Goal: Task Accomplishment & Management: Manage account settings

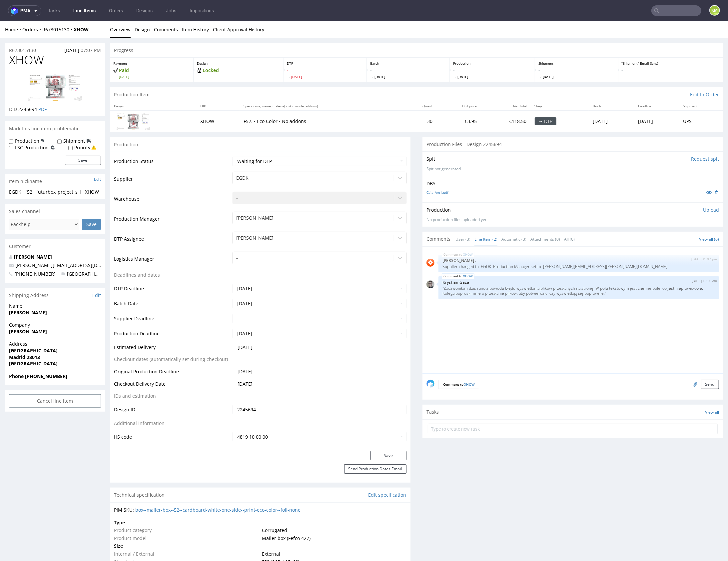
click at [29, 58] on span "XHOW" at bounding box center [26, 59] width 35 height 13
copy span "XHOW"
click at [32, 62] on span "XHOW" at bounding box center [26, 59] width 35 height 13
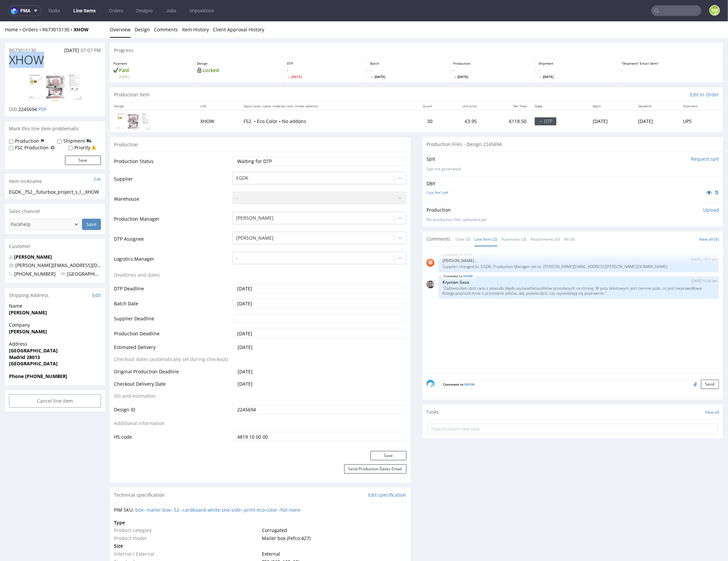
copy span "XHOW"
click at [45, 190] on div "EGDK__f52__futurbox_project_s_l__XHOW" at bounding box center [55, 191] width 92 height 7
copy div "EGDK__f52__futurbox_project_s_l__XHOW"
click at [292, 409] on input "2245694" at bounding box center [320, 408] width 174 height 9
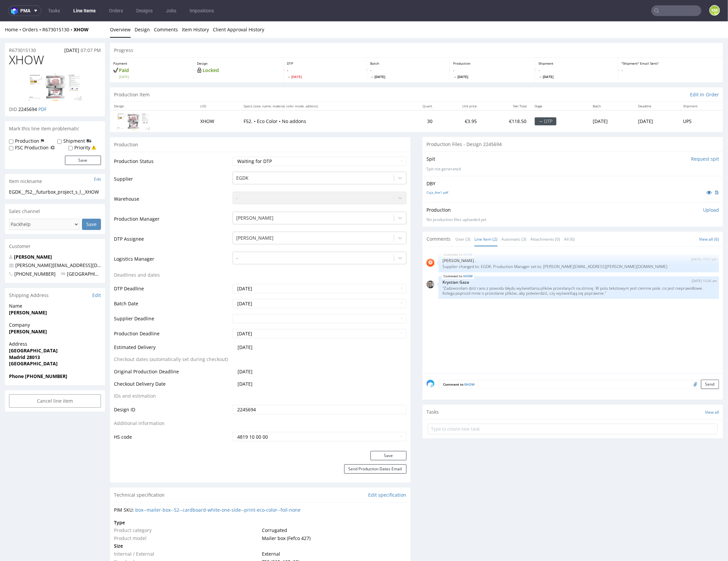
click at [292, 409] on input "2245694" at bounding box center [320, 408] width 174 height 9
click at [703, 210] on p "Upload" at bounding box center [711, 209] width 16 height 7
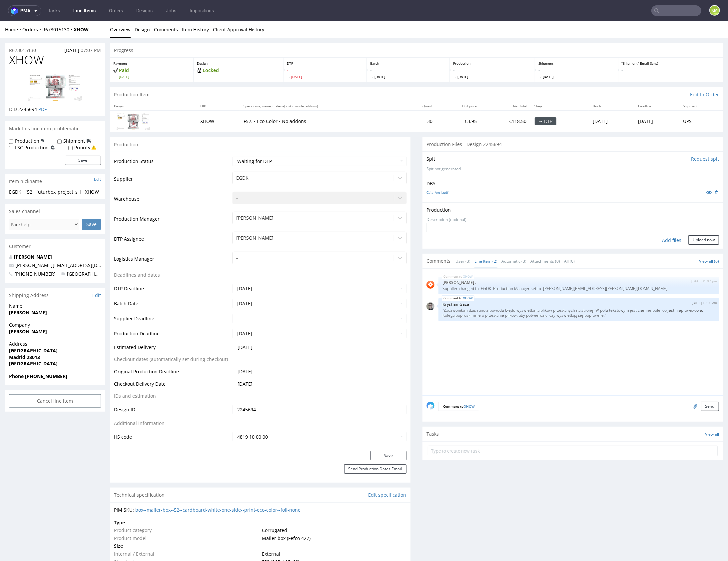
click at [669, 240] on div "Add files" at bounding box center [671, 240] width 33 height 10
type input "C:\fakepath\EGDK__f52__futurbox_project_s_l__XHOW__d2245694__oR673015130__outsi…"
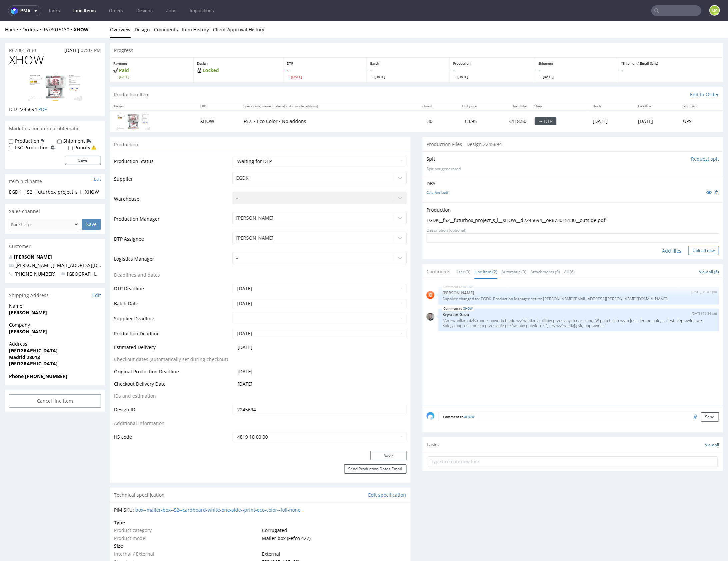
click at [697, 252] on button "Upload now" at bounding box center [703, 250] width 31 height 9
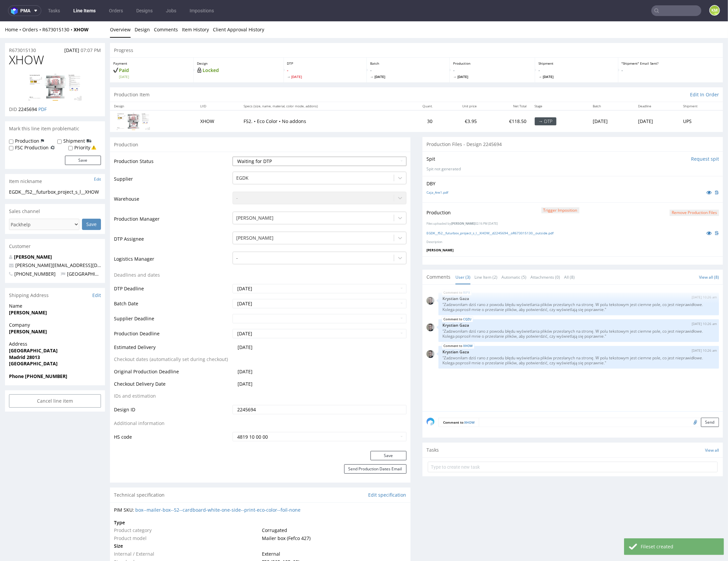
click at [288, 163] on select "Waiting for Artwork Waiting for Diecut Waiting for Mockup Waiting for DTP Waiti…" at bounding box center [320, 160] width 174 height 9
select select "dtp_production_ready"
click at [378, 456] on button "Save" at bounding box center [388, 454] width 36 height 9
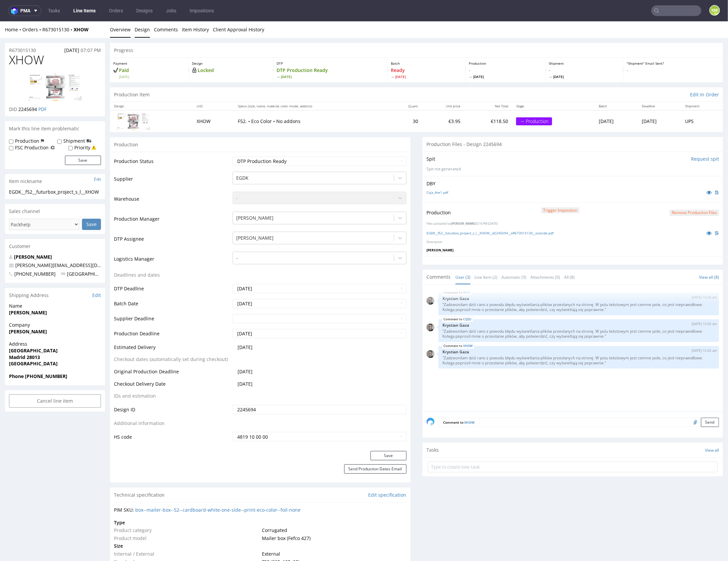
click at [136, 31] on link "Design" at bounding box center [142, 29] width 15 height 16
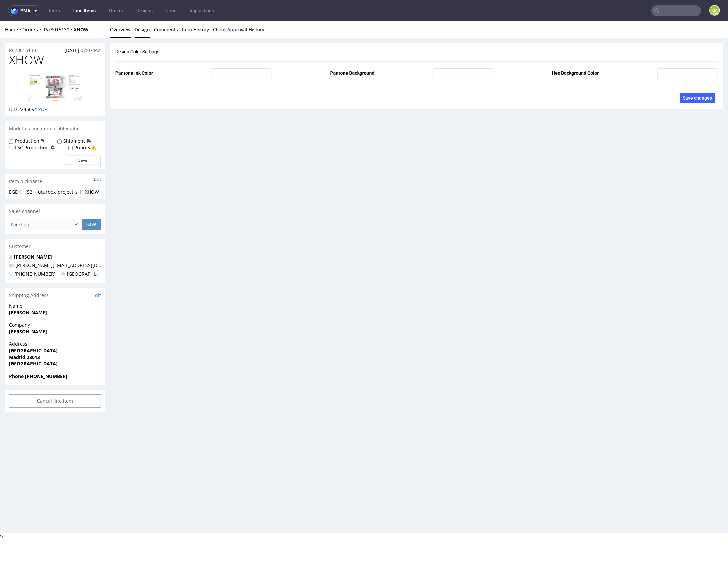
click at [121, 32] on link "Overview" at bounding box center [120, 29] width 21 height 16
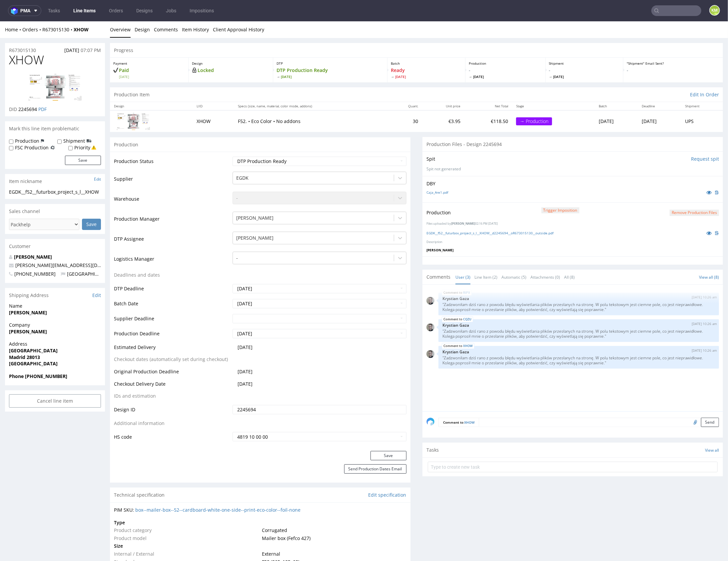
click at [540, 256] on div at bounding box center [572, 260] width 301 height 8
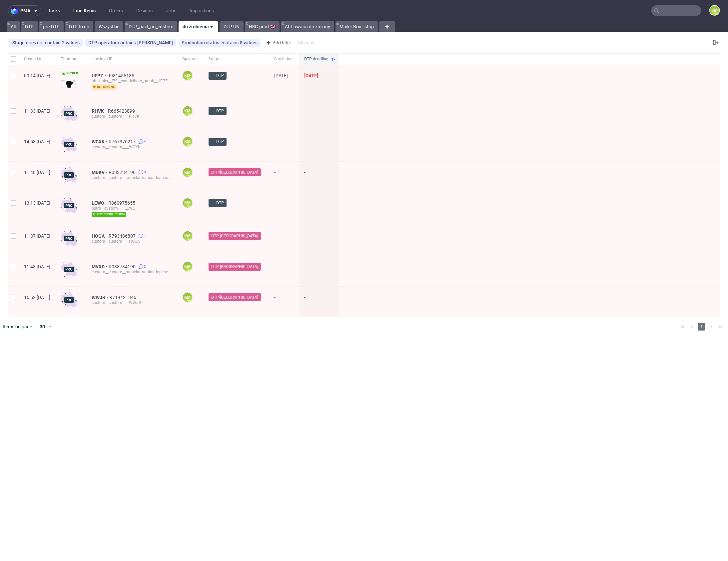
click at [52, 11] on link "Tasks" at bounding box center [54, 10] width 20 height 11
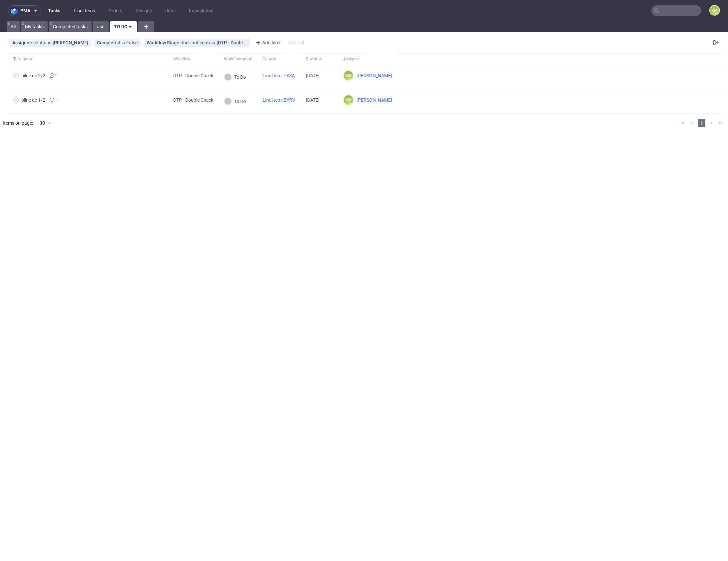
click at [90, 12] on link "Line Items" at bounding box center [84, 10] width 29 height 11
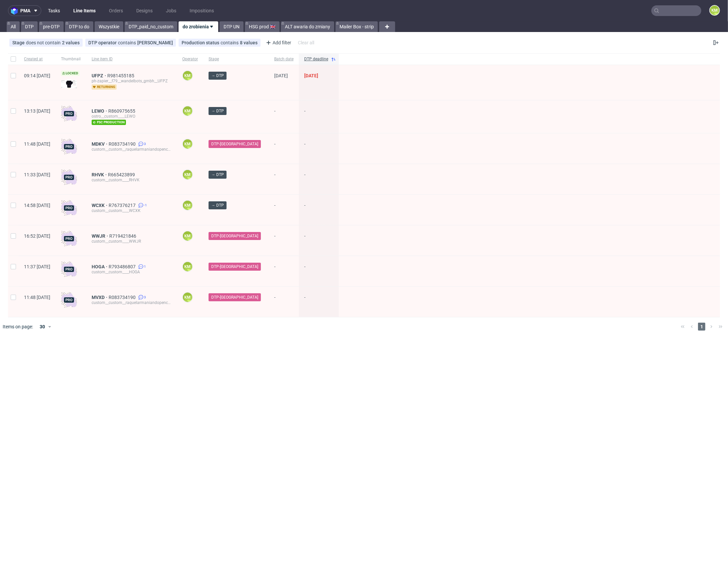
click at [56, 11] on link "Tasks" at bounding box center [54, 10] width 20 height 11
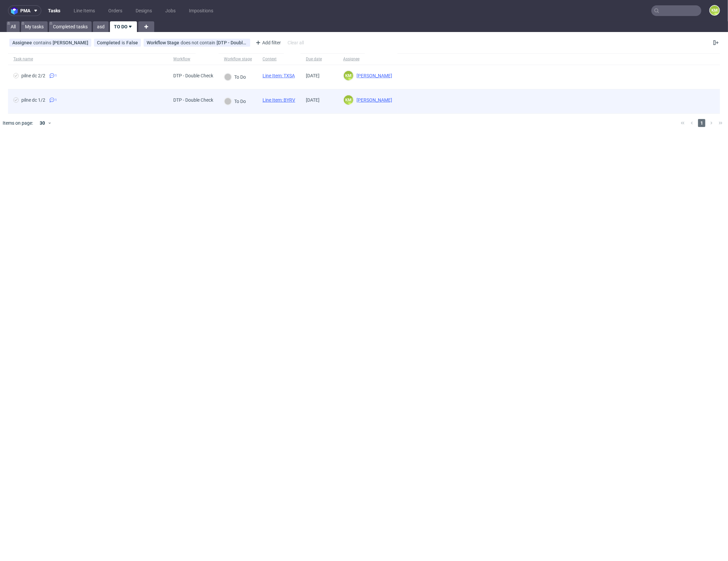
click at [295, 101] on link "Line Item: BYRV" at bounding box center [279, 99] width 33 height 5
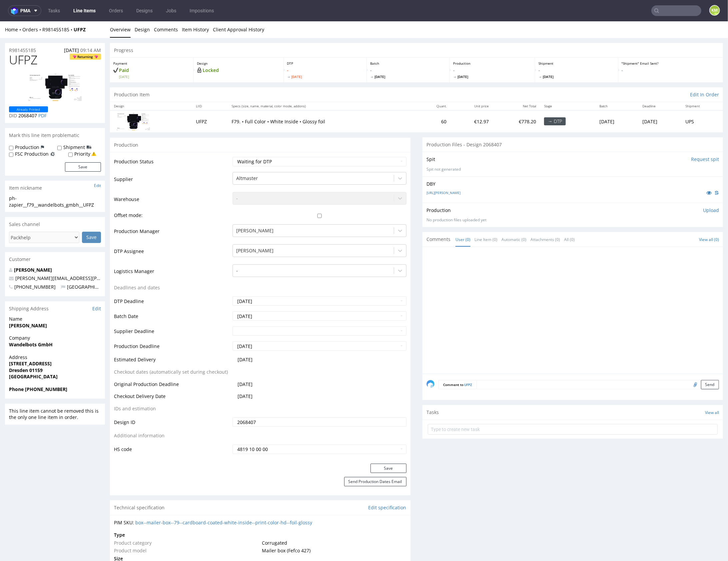
drag, startPoint x: 519, startPoint y: 275, endPoint x: 320, endPoint y: 84, distance: 275.4
click at [502, 257] on div at bounding box center [574, 312] width 297 height 123
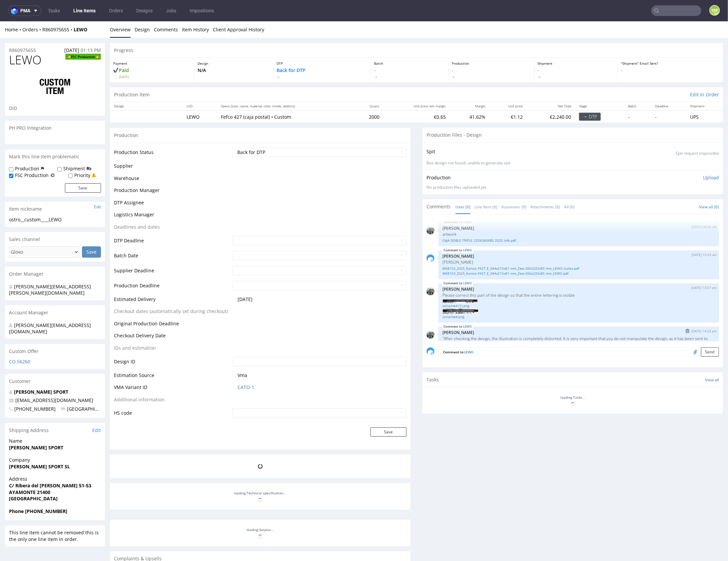
scroll to position [217, 0]
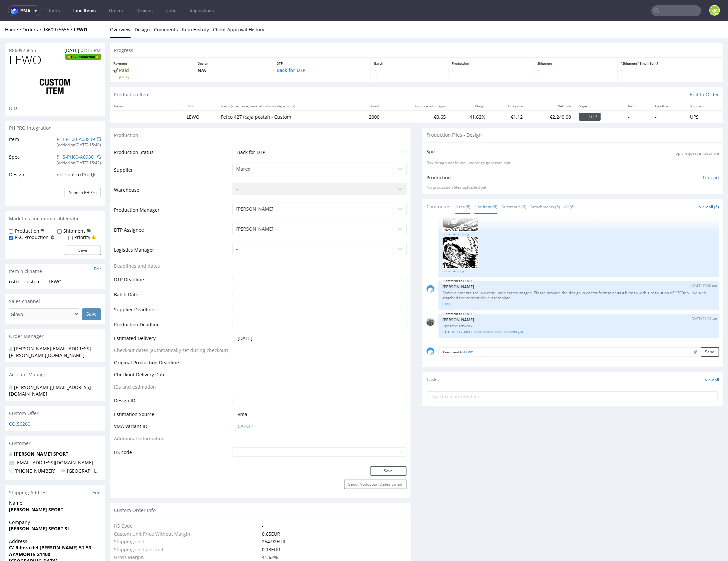
click at [488, 209] on link "Line Item (6)" at bounding box center [485, 206] width 23 height 14
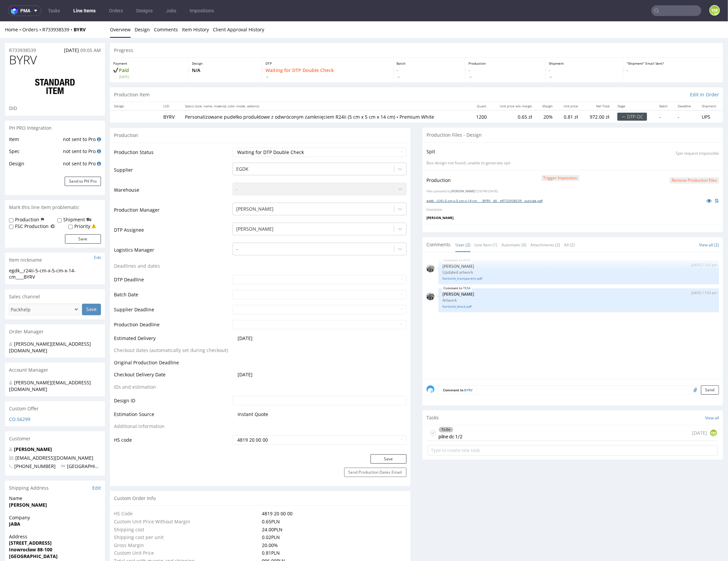
click at [483, 201] on link "egdk__r24ii-5-cm-x-5-cm-x-14-cm____BYRV__d0__oR733938539__outside.pdf" at bounding box center [484, 200] width 116 height 5
click at [574, 343] on div "BYRV [DATE] 17:03 pm [PERSON_NAME] Updated artwork Kartonik_transparent.pdf TXS…" at bounding box center [574, 317] width 297 height 123
click at [522, 370] on div "BYRV [DATE] 17:03 pm [PERSON_NAME] Updated artwork Kartonik_transparent.pdf TXS…" at bounding box center [574, 317] width 297 height 123
click at [553, 355] on div "BYRV [DATE] 17:03 pm [PERSON_NAME] Updated artwork Kartonik_transparent.pdf TXS…" at bounding box center [574, 317] width 297 height 123
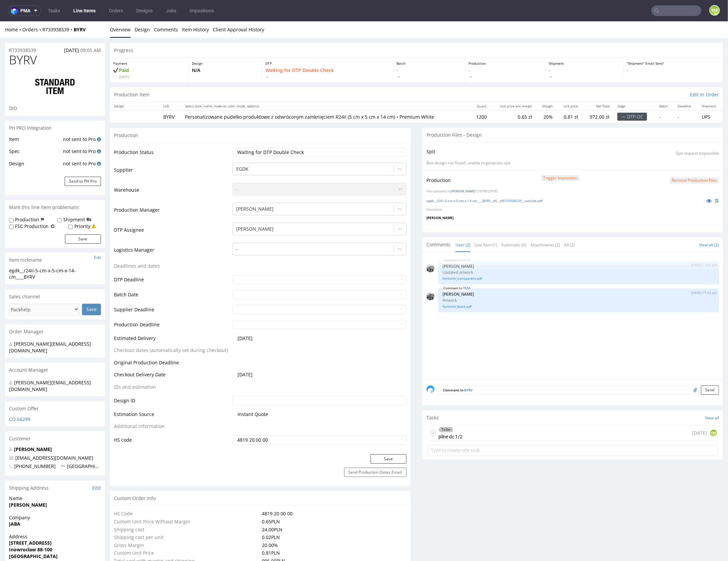
click at [554, 353] on div "BYRV [DATE] 17:03 pm [PERSON_NAME] Updated artwork Kartonik_transparent.pdf TXS…" at bounding box center [574, 317] width 297 height 123
click at [481, 242] on link "Line Item (1)" at bounding box center [485, 244] width 23 height 14
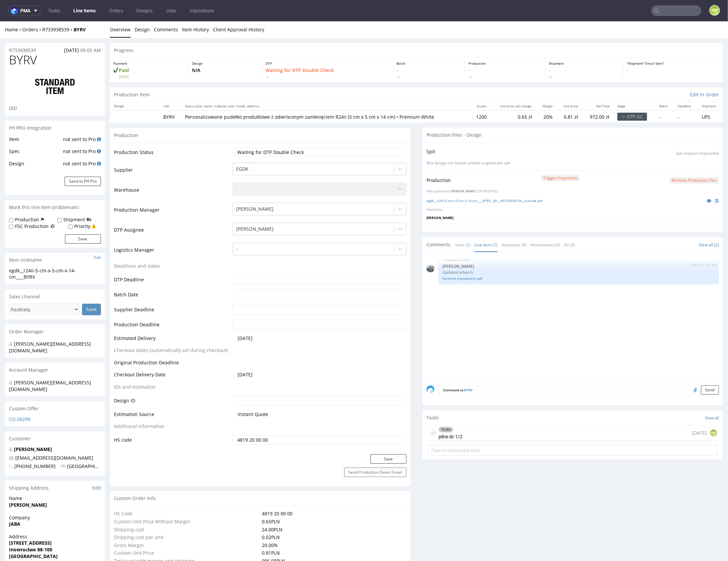
click at [475, 291] on div "BYRV [DATE] 17:03 pm [PERSON_NAME] Updated artwork Kartonik_transparent.pdf" at bounding box center [574, 317] width 297 height 123
click at [471, 278] on link "Kartonik_transparent.pdf" at bounding box center [578, 278] width 273 height 5
click at [590, 307] on div "BYRV [DATE] 17:03 pm [PERSON_NAME] Updated artwork Kartonik_transparent.pdf" at bounding box center [574, 317] width 297 height 123
click at [496, 431] on div "To Do pilne dc 1/2 [DATE] KM" at bounding box center [573, 433] width 290 height 16
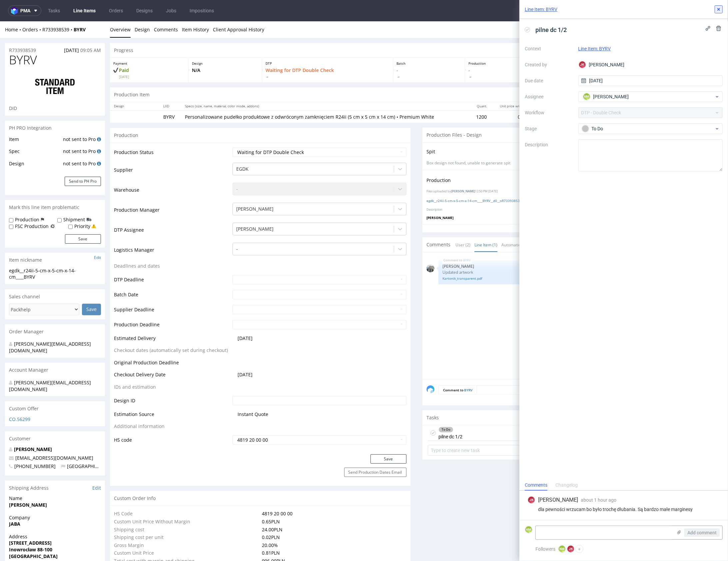
click at [717, 9] on icon at bounding box center [718, 9] width 5 height 5
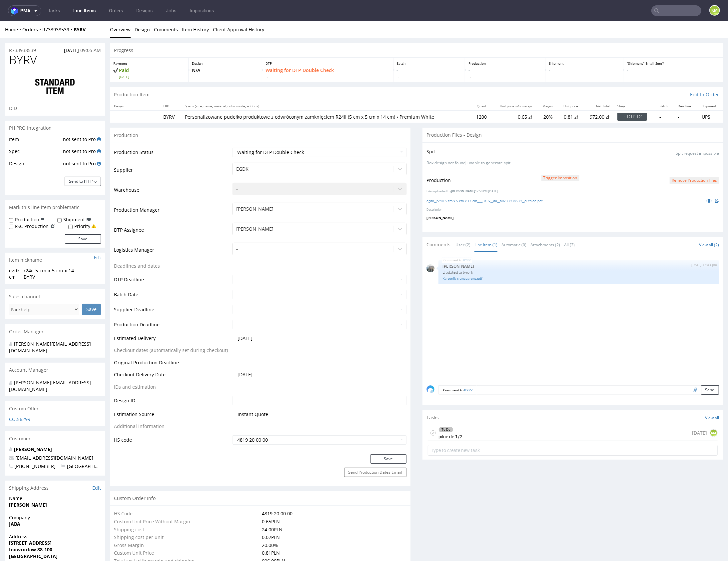
click at [574, 349] on div "BYRV 11th Aug 25 | 17:03 pm Zeniuk Magdalena Updated artwork Kartonik_transpare…" at bounding box center [574, 317] width 297 height 123
drag, startPoint x: 445, startPoint y: 245, endPoint x: 461, endPoint y: 246, distance: 16.4
click at [449, 245] on div "Comments User (2) Line Item (1) Automatic (0) Attachments (2) All (2)" at bounding box center [502, 244] width 152 height 7
click at [461, 246] on link "User (2)" at bounding box center [462, 244] width 15 height 14
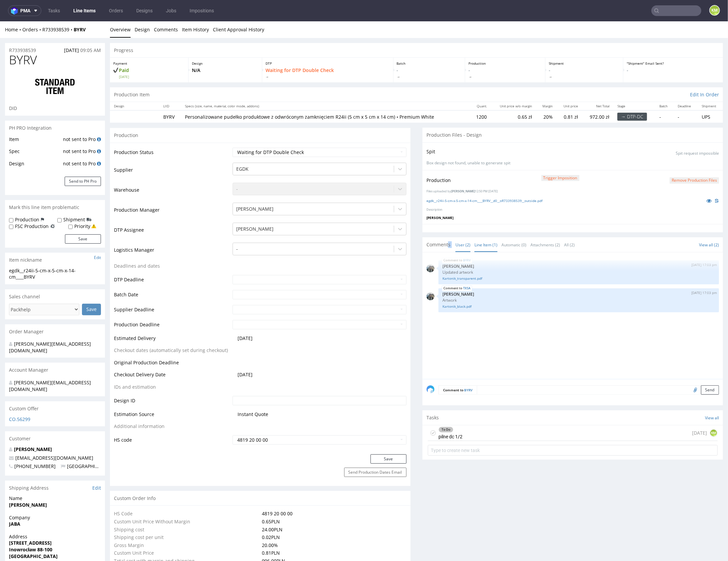
click at [479, 241] on link "Line Item (1)" at bounding box center [485, 244] width 23 height 14
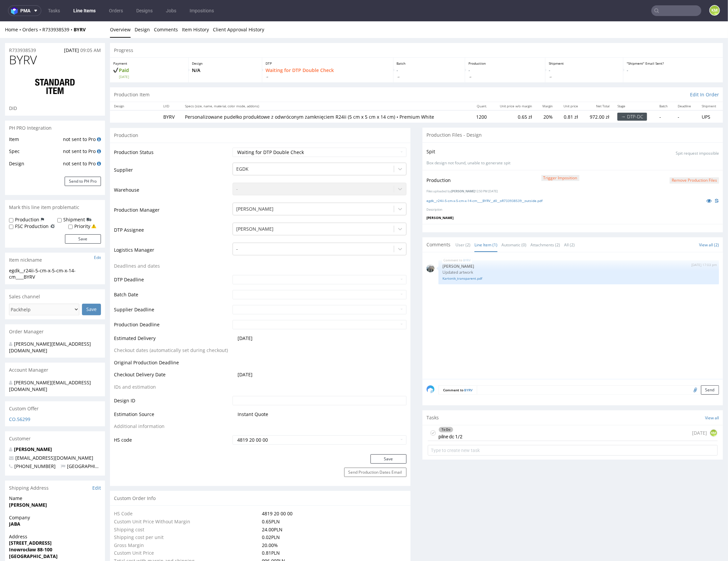
click at [472, 295] on div "BYRV 11th Aug 25 | 17:03 pm Zeniuk Magdalena Updated artwork Kartonik_transpare…" at bounding box center [574, 317] width 297 height 123
click at [513, 305] on div "BYRV 11th Aug 25 | 17:03 pm Zeniuk Magdalena Updated artwork Kartonik_transpare…" at bounding box center [574, 317] width 297 height 123
click at [544, 317] on div "BYRV 11th Aug 25 | 17:03 pm Zeniuk Magdalena Updated artwork Kartonik_transpare…" at bounding box center [574, 317] width 297 height 123
click at [578, 430] on div "To Do pilne dc 1/2 today KM" at bounding box center [573, 433] width 290 height 16
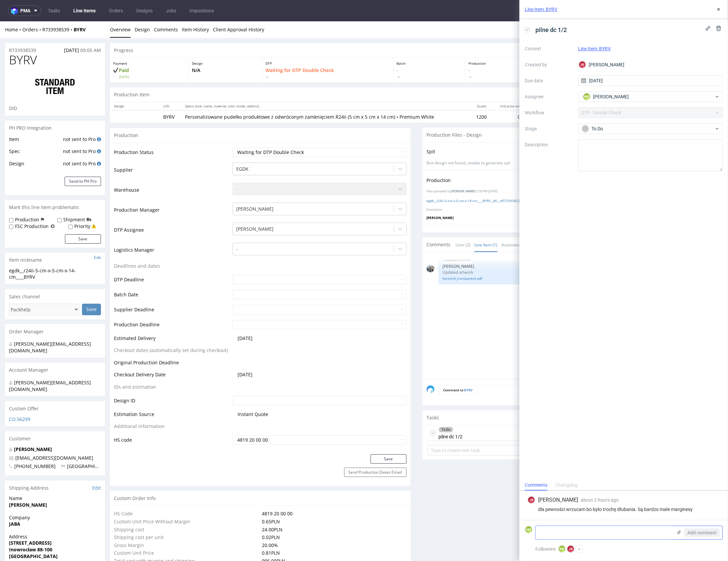
click at [681, 532] on icon at bounding box center [678, 531] width 5 height 5
click at [0, 0] on input "file" at bounding box center [0, 0] width 0 height 0
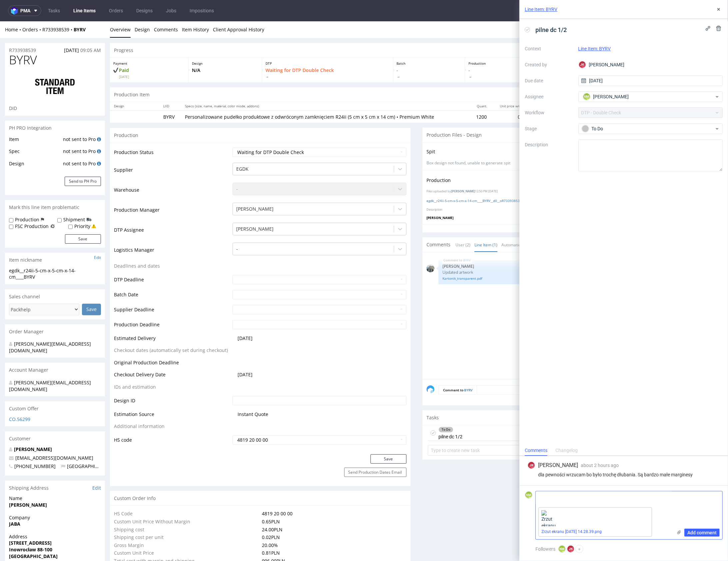
click at [584, 496] on textarea at bounding box center [604, 497] width 137 height 13
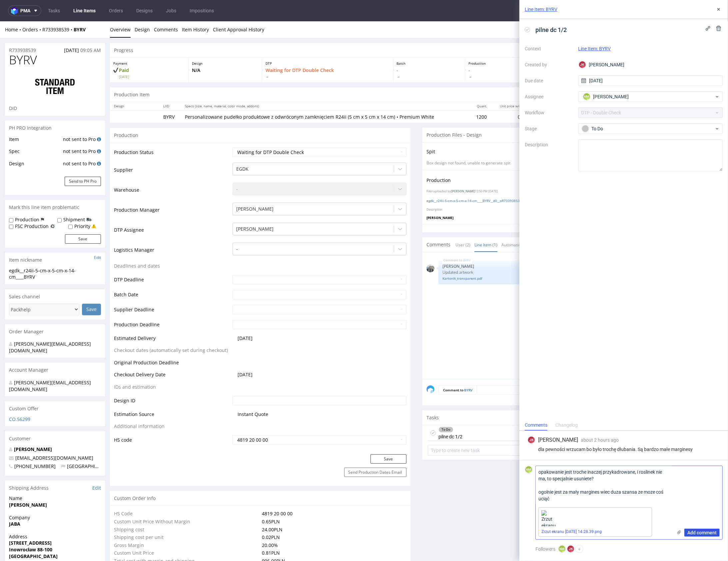
type textarea "opakowanie jest troche inaczej przykadrowane, i roslinek nie ma, to specjalnie …"
click at [711, 532] on span "Add comment" at bounding box center [701, 532] width 29 height 5
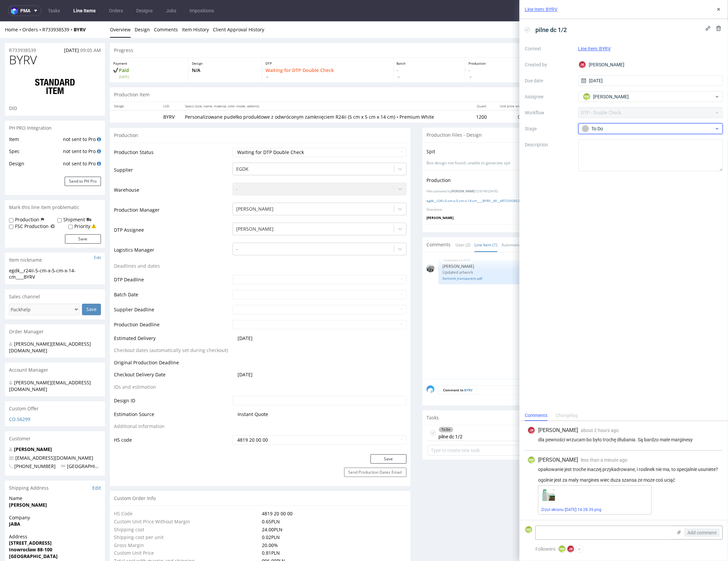
click at [632, 131] on div "To Do" at bounding box center [648, 128] width 133 height 7
click at [634, 167] on div "Needs fixes" at bounding box center [650, 171] width 139 height 13
click at [719, 12] on icon at bounding box center [718, 9] width 5 height 5
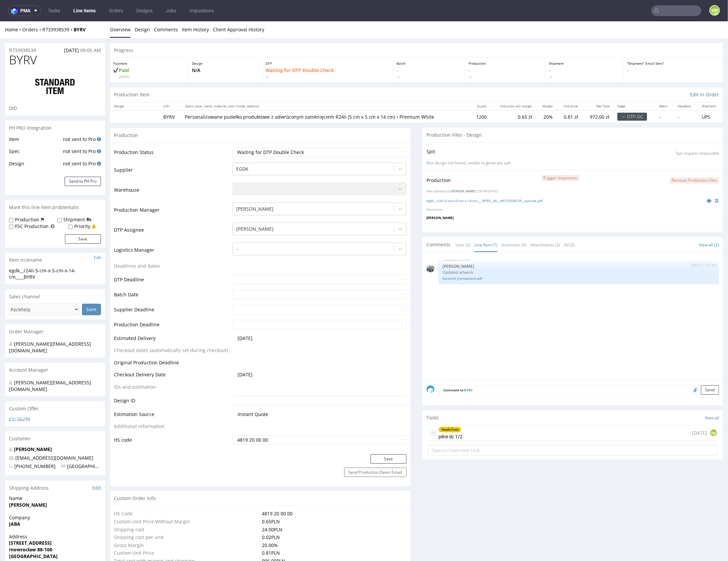
click at [508, 323] on div "BYRV 11th Aug 25 | 17:03 pm Zeniuk Magdalena Updated artwork Kartonik_transpare…" at bounding box center [574, 317] width 297 height 123
click at [343, 149] on select "Waiting for Artwork Waiting for Diecut Waiting for Mockup Waiting for DTP Waiti…" at bounding box center [320, 151] width 174 height 9
select select "dtp_dc_done"
click at [381, 455] on button "Save" at bounding box center [388, 458] width 36 height 9
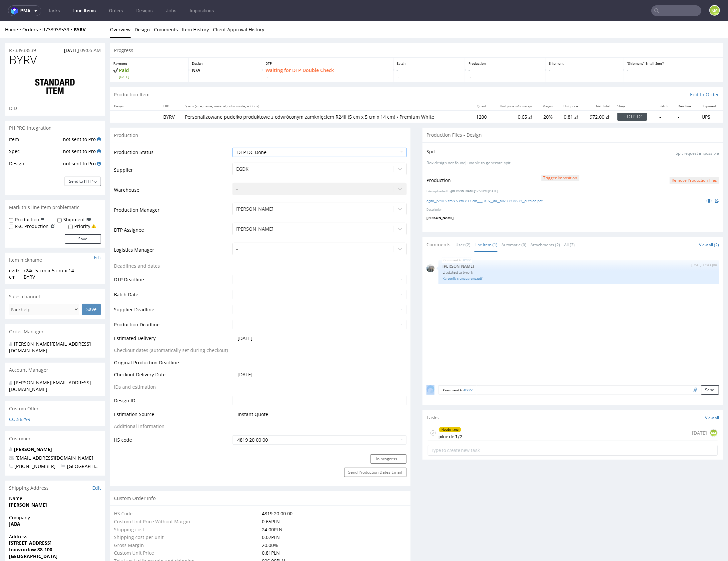
click at [519, 321] on div "BYRV 11th Aug 25 | 17:03 pm Zeniuk Magdalena Updated artwork Kartonik_transpare…" at bounding box center [574, 317] width 297 height 123
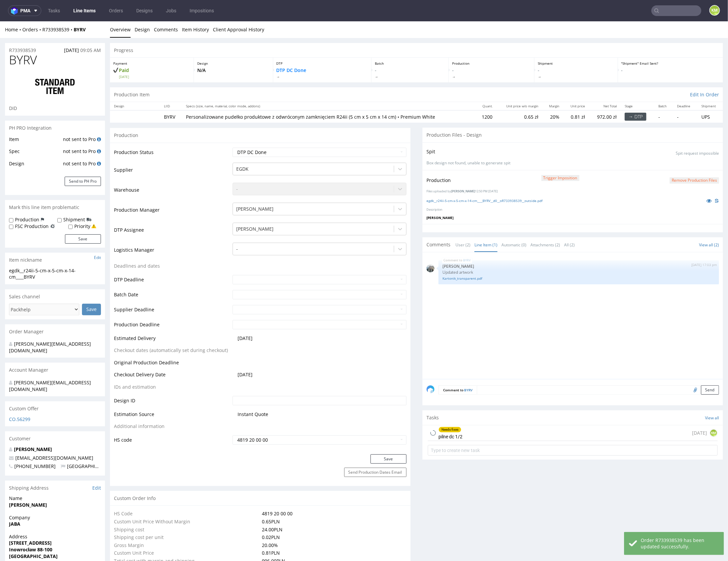
click at [516, 335] on div "BYRV 11th Aug 25 | 17:03 pm Zeniuk Magdalena Updated artwork Kartonik_transpare…" at bounding box center [574, 317] width 297 height 123
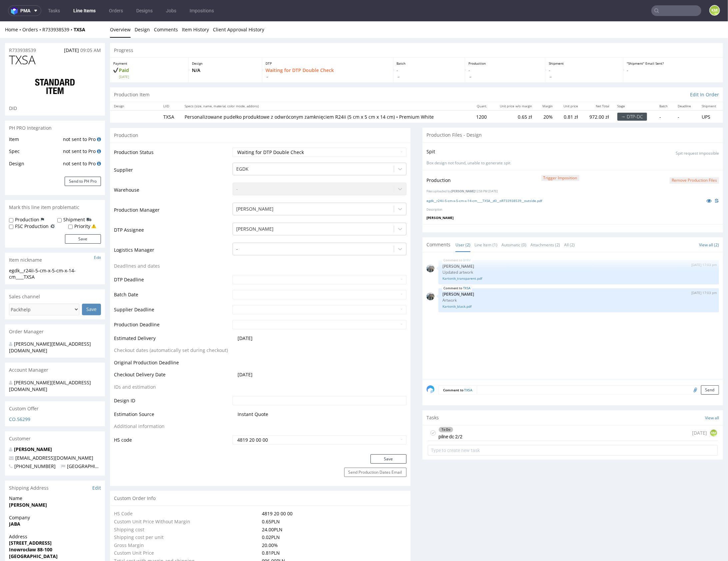
click at [483, 432] on div "To Do pilne dc 2/2 [DATE] KM" at bounding box center [573, 433] width 290 height 16
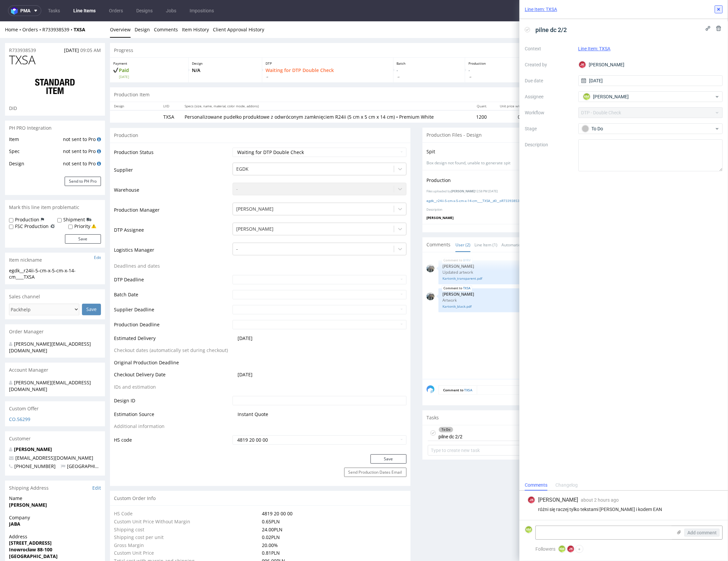
click at [720, 9] on icon at bounding box center [718, 9] width 5 height 5
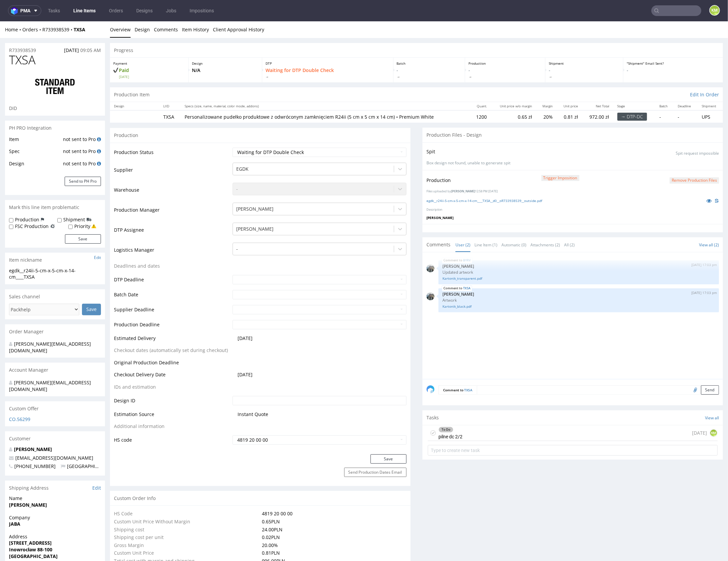
click at [498, 337] on div "BYRV [DATE] 17:03 pm [PERSON_NAME] Updated artwork Kartonik_transparent.pdf TXS…" at bounding box center [574, 317] width 297 height 123
click at [498, 336] on div "BYRV [DATE] 17:03 pm [PERSON_NAME] Updated artwork Kartonik_transparent.pdf TXS…" at bounding box center [574, 317] width 297 height 123
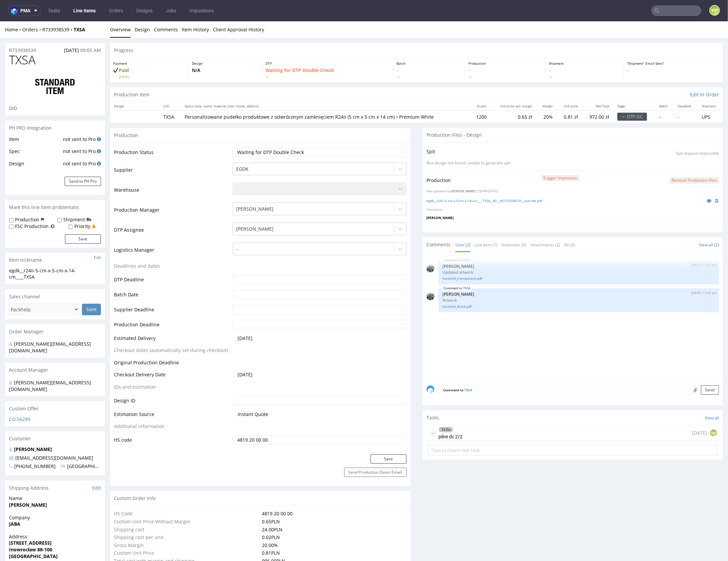
click at [509, 333] on div "BYRV [DATE] 17:03 pm [PERSON_NAME] Updated artwork Kartonik_transparent.pdf TXS…" at bounding box center [574, 317] width 297 height 123
drag, startPoint x: 509, startPoint y: 332, endPoint x: 506, endPoint y: 326, distance: 7.0
click at [509, 332] on div "BYRV [DATE] 17:03 pm [PERSON_NAME] Updated artwork Kartonik_transparent.pdf TXS…" at bounding box center [574, 317] width 297 height 123
click at [490, 198] on link "egdk__r24ii-5-cm-x-5-cm-x-14-cm____TXSA__d0__oR733938539__outside.pdf" at bounding box center [484, 200] width 116 height 5
click at [482, 243] on link "Line Item (1)" at bounding box center [485, 244] width 23 height 14
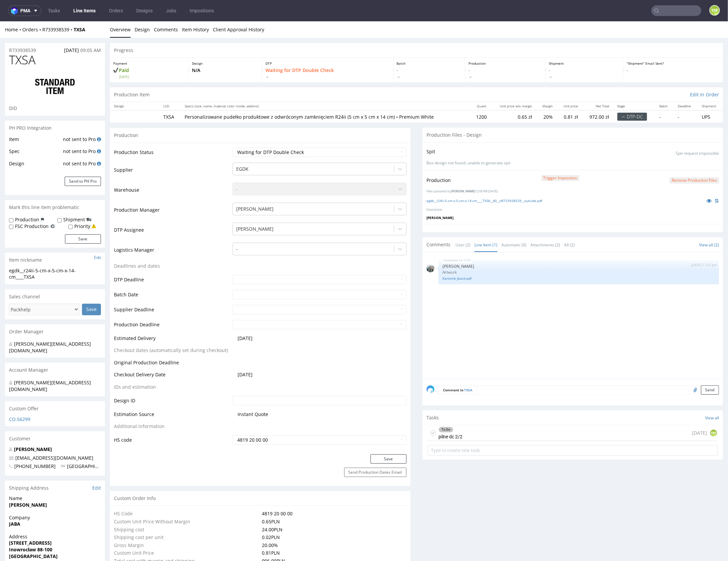
click at [486, 433] on div "To Do pilne dc 2/2 [DATE] KM" at bounding box center [573, 433] width 290 height 16
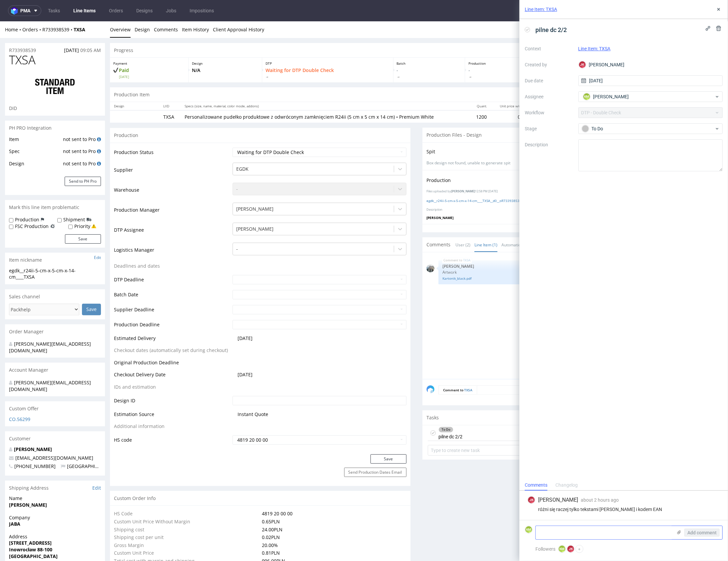
click at [598, 533] on textarea at bounding box center [604, 532] width 137 height 13
type textarea "tez roslinek brakuje"
click at [698, 532] on span "Add comment" at bounding box center [701, 532] width 29 height 5
drag, startPoint x: 659, startPoint y: 264, endPoint x: 670, endPoint y: 155, distance: 109.5
click at [659, 264] on div "pilne dc 2/2 Context Line Item: TXSA Created by [PERSON_NAME] [PERSON_NAME] Due…" at bounding box center [623, 234] width 209 height 431
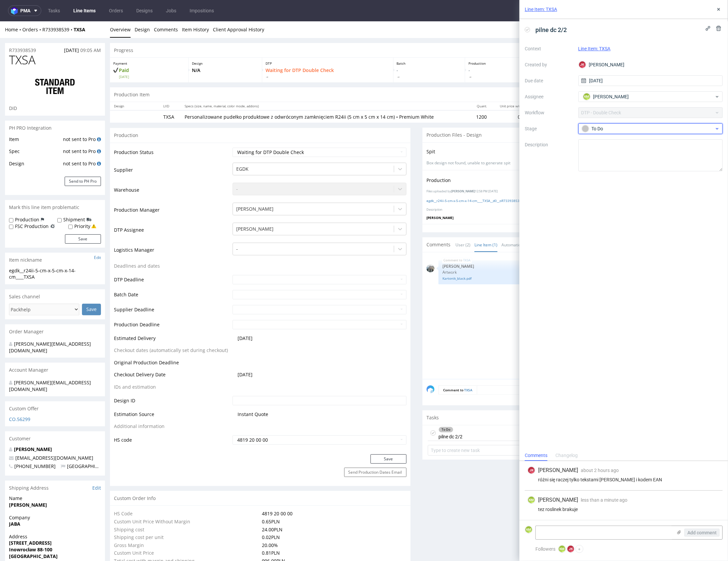
click at [639, 125] on div "To Do" at bounding box center [648, 128] width 133 height 7
click at [631, 165] on div "Needs fixes" at bounding box center [650, 171] width 139 height 13
drag, startPoint x: 718, startPoint y: 13, endPoint x: 624, endPoint y: 30, distance: 95.8
click at [718, 13] on button at bounding box center [719, 9] width 8 height 8
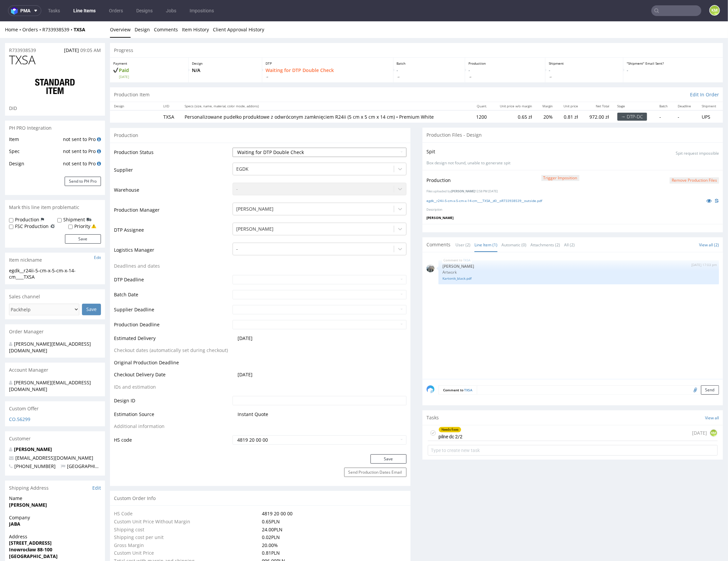
click at [339, 153] on select "Waiting for Artwork Waiting for Diecut Waiting for Mockup Waiting for DTP Waiti…" at bounding box center [320, 151] width 174 height 9
select select "dtp_dc_done"
click at [384, 457] on button "Save" at bounding box center [388, 458] width 36 height 9
click at [530, 336] on div "TXSA 11th Aug 25 | 17:03 pm Zeniuk Magdalena Artwork Kartonik_black.pdf" at bounding box center [574, 317] width 297 height 123
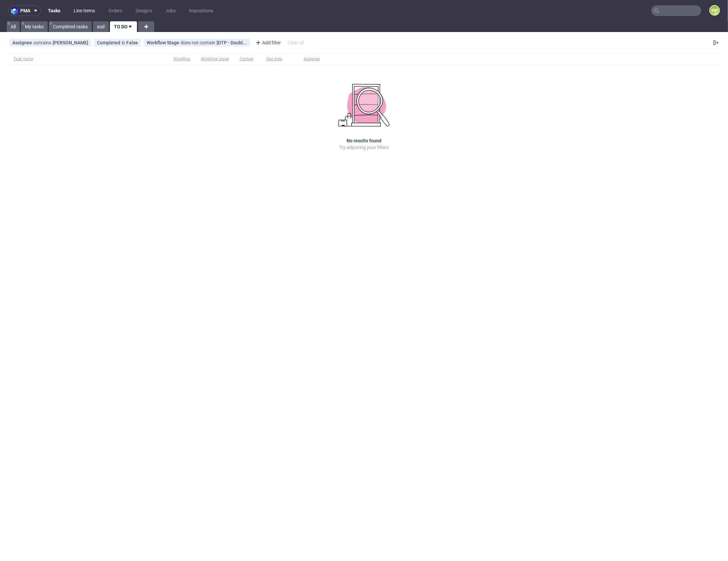
click at [86, 10] on link "Line Items" at bounding box center [84, 10] width 29 height 11
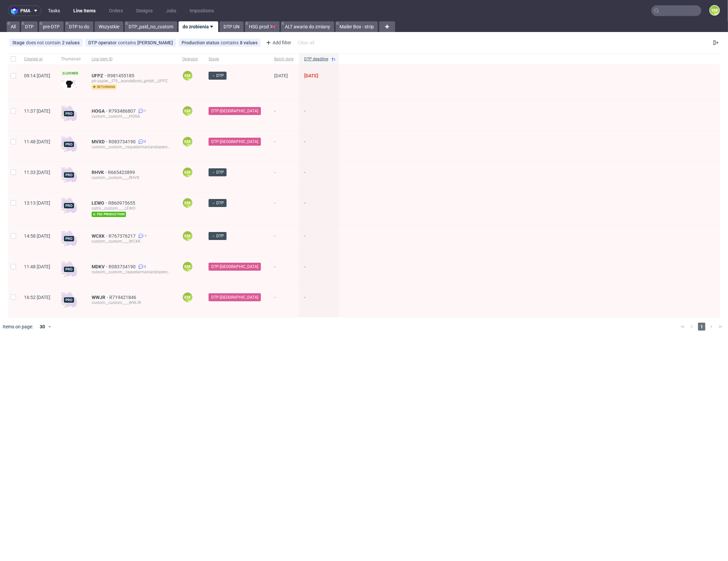
click at [53, 11] on link "Tasks" at bounding box center [54, 10] width 20 height 11
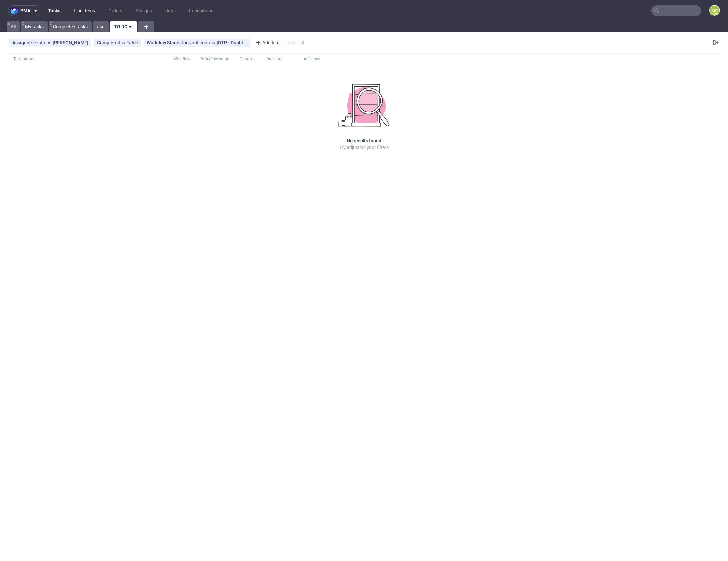
click at [78, 10] on link "Line Items" at bounding box center [84, 10] width 29 height 11
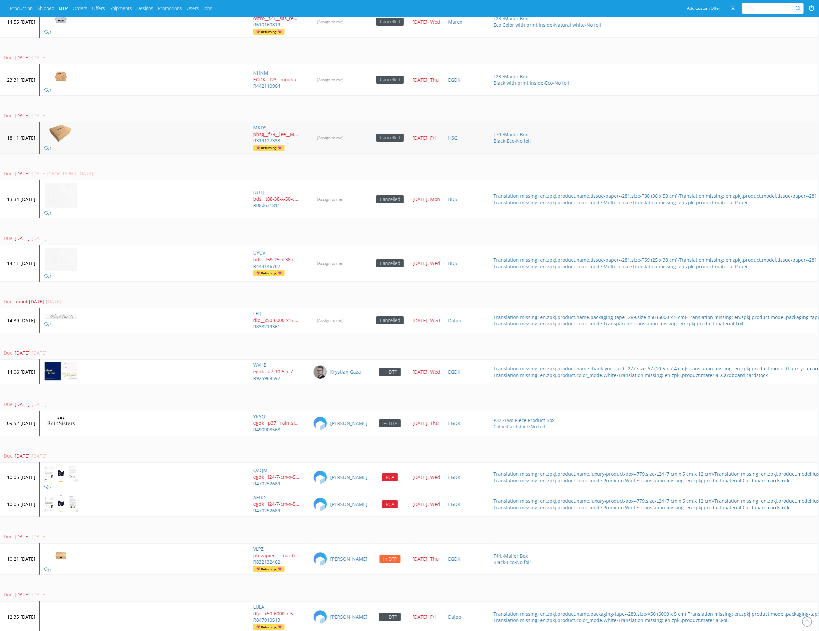
scroll to position [1623, 0]
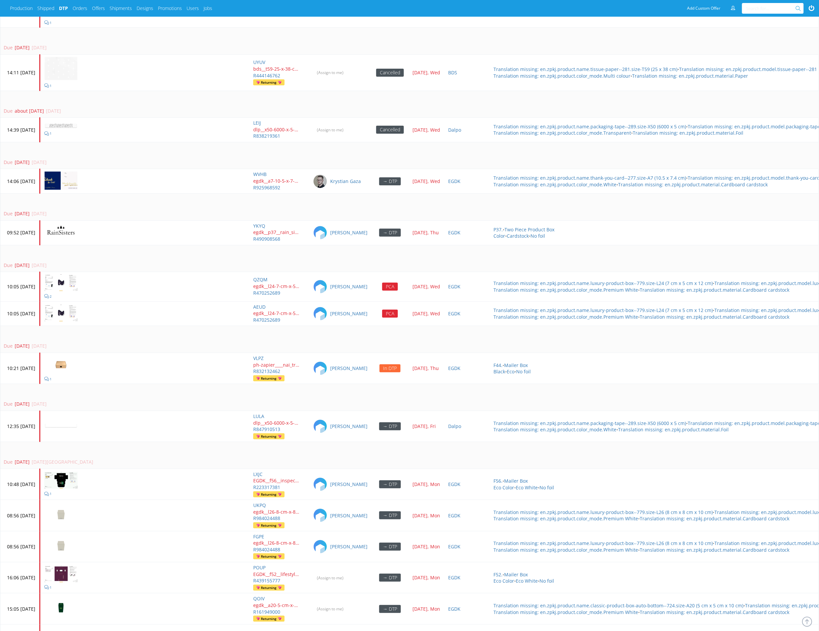
click at [191, 159] on div "Due 20 days ago 23 Jul 2025, Wed" at bounding box center [477, 162] width 946 height 7
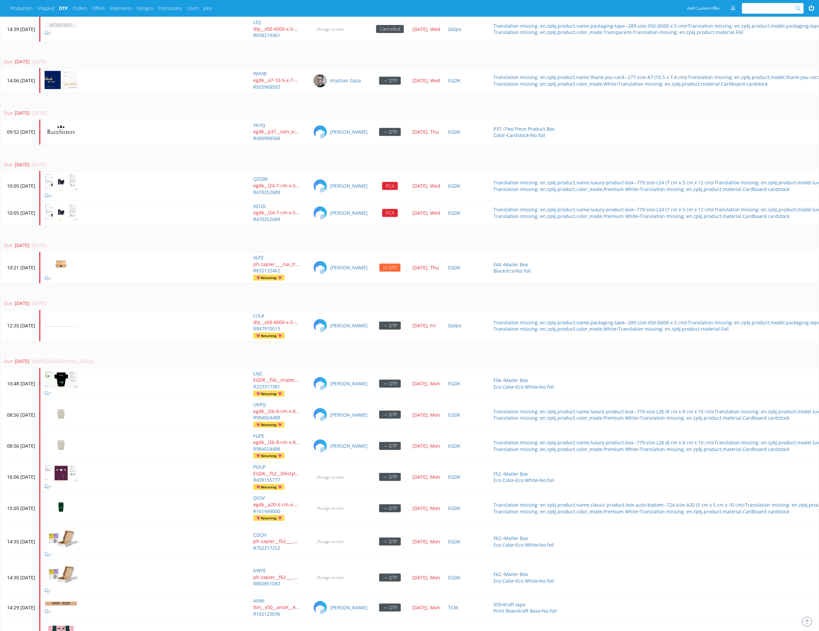
click at [196, 150] on td "Due 6 days ago 06 Aug 2025, Wed" at bounding box center [477, 157] width 955 height 27
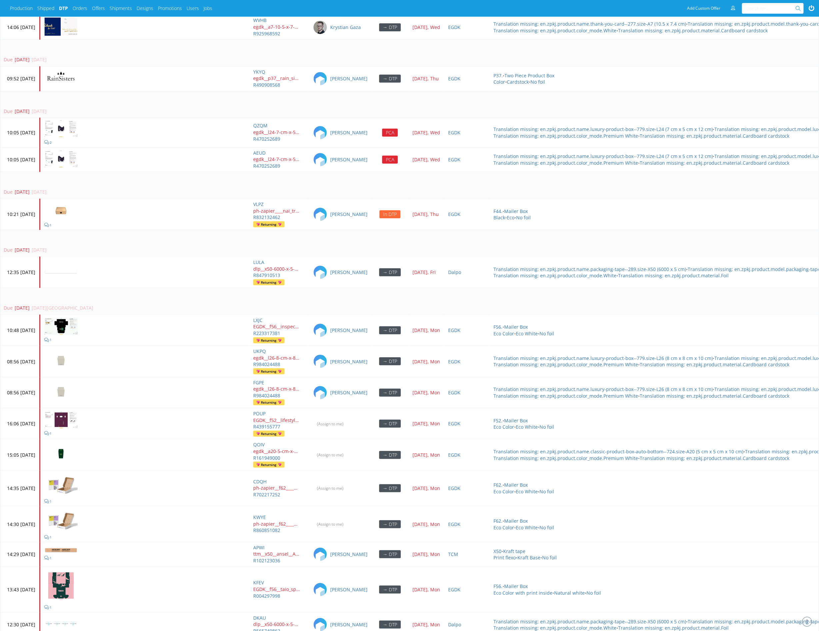
click at [200, 176] on td "Due 5 days ago 07 Aug 2025, Thu" at bounding box center [477, 185] width 955 height 27
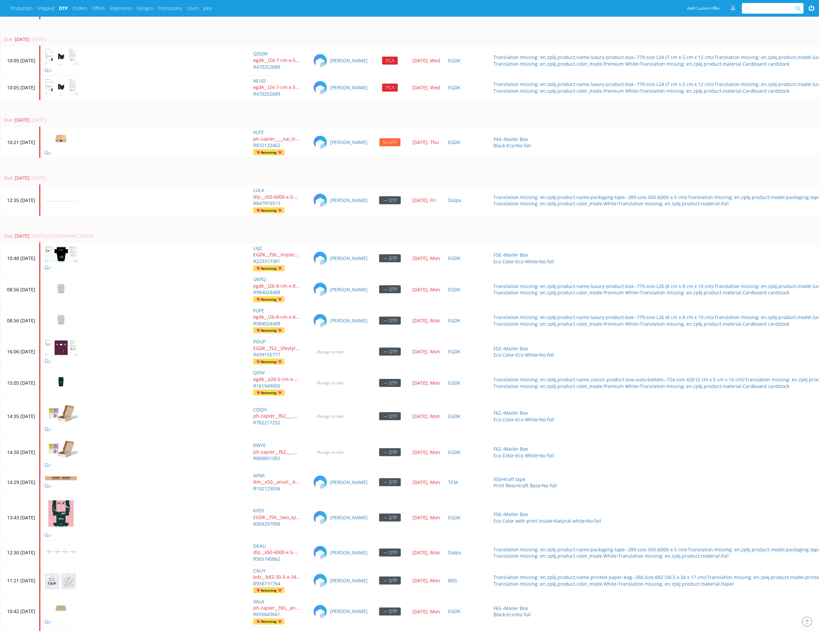
scroll to position [1851, 0]
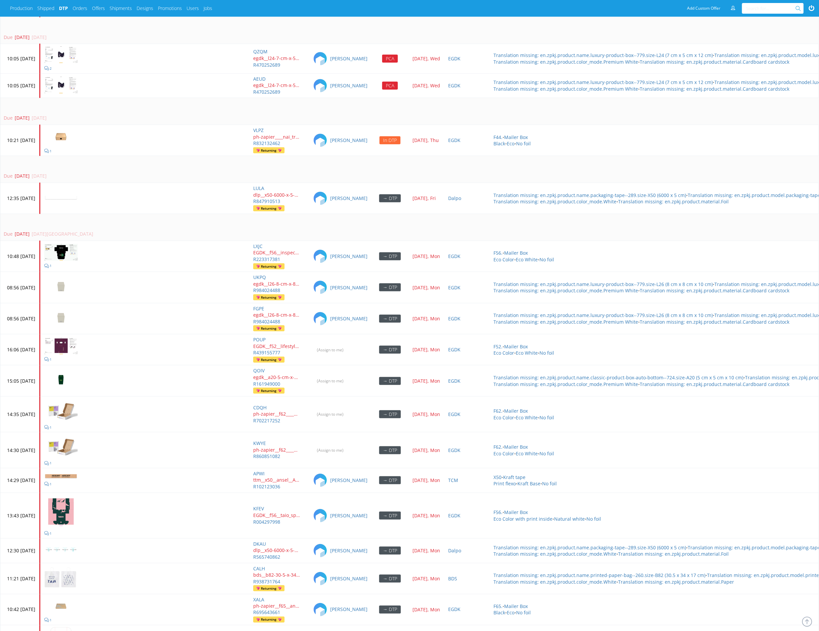
click at [191, 220] on td "Due 1 day ago 11 Aug 2025, Mon" at bounding box center [477, 227] width 955 height 27
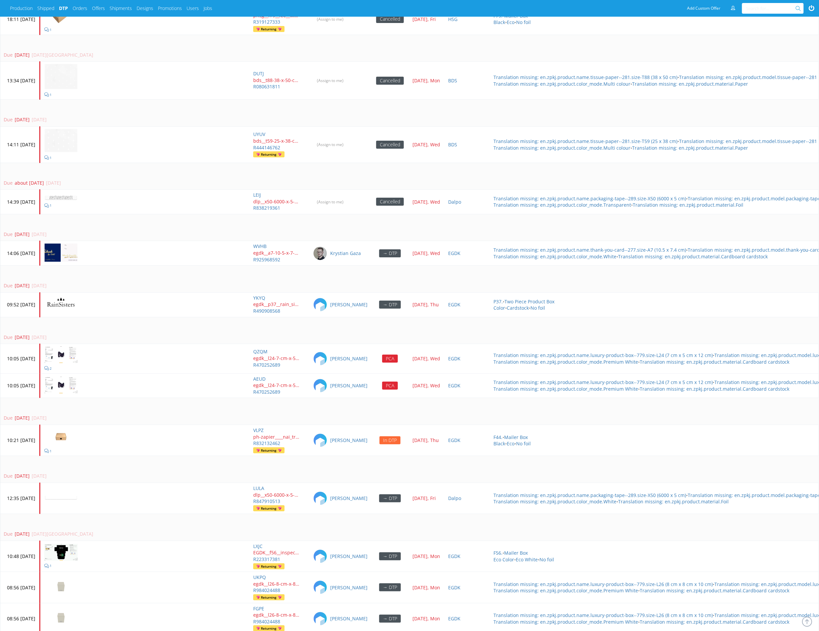
scroll to position [1547, 0]
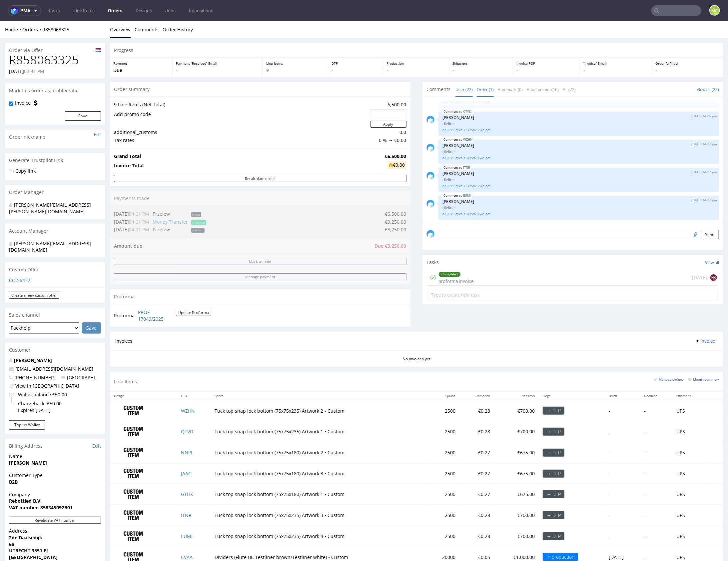
click at [478, 91] on link "Order (1)" at bounding box center [485, 89] width 17 height 14
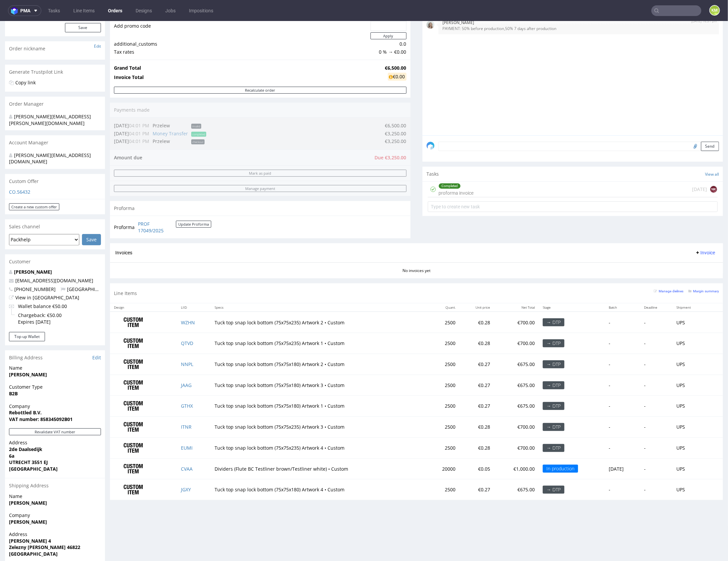
scroll to position [98, 0]
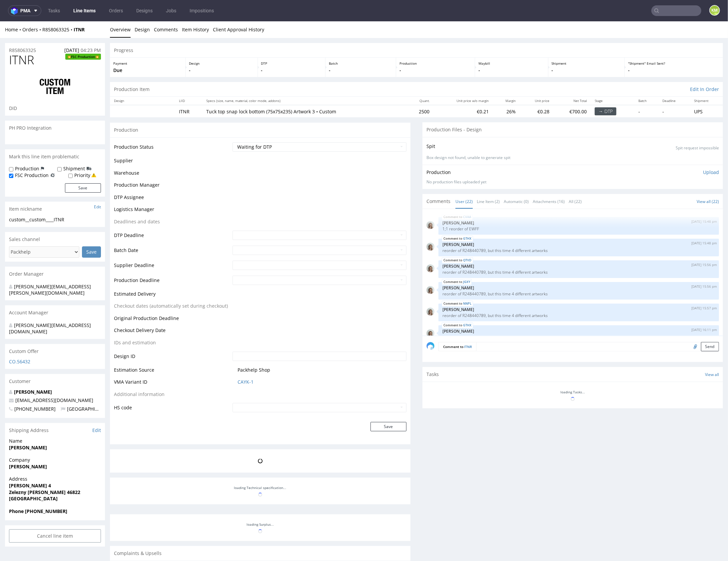
scroll to position [459, 0]
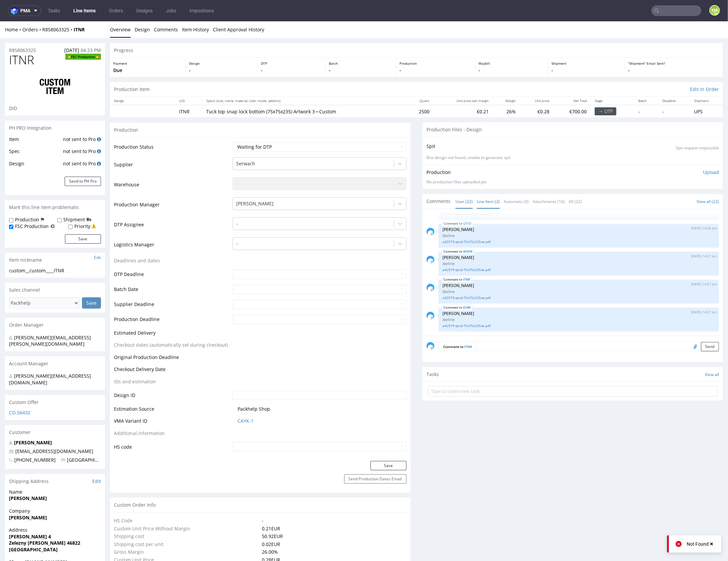
click at [489, 205] on link "Line Item (2)" at bounding box center [488, 201] width 23 height 14
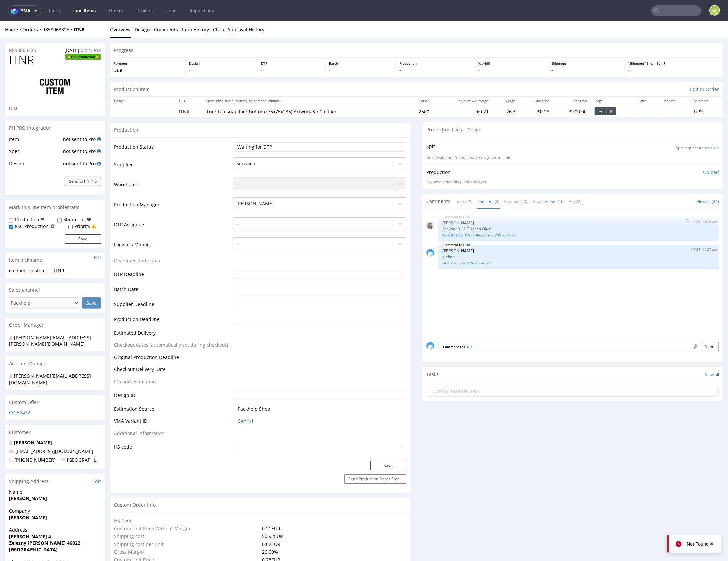
click at [495, 235] on link "Wa30451-2GLASSES-Olive-75x75x235xe (2).pdf" at bounding box center [578, 234] width 273 height 5
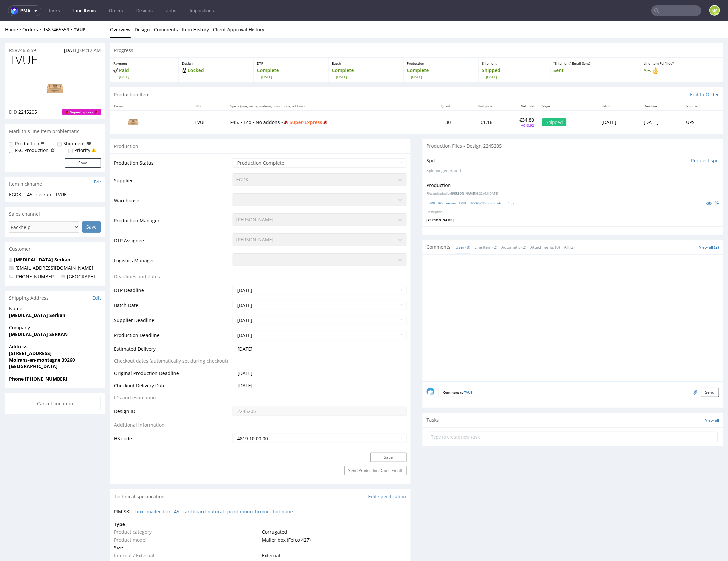
click at [550, 213] on p "Description" at bounding box center [572, 212] width 293 height 4
click at [706, 202] on icon at bounding box center [708, 202] width 5 height 5
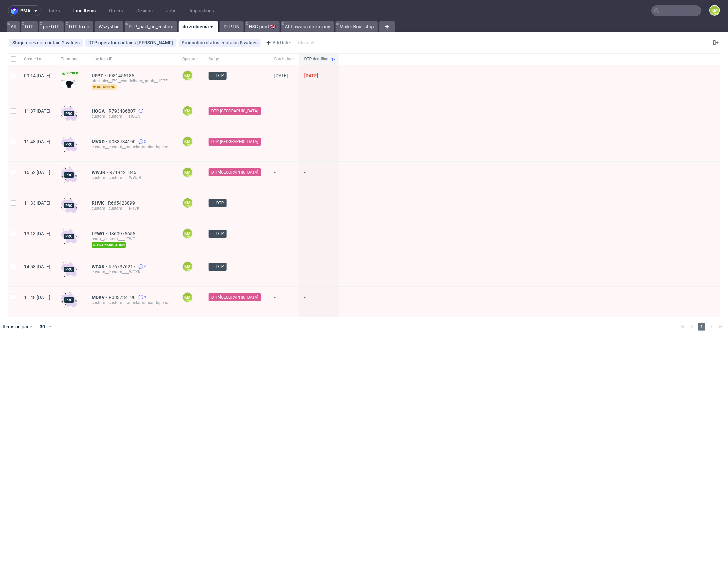
click at [395, 335] on div "Created at Thumbnail Line item ID Operator Stage Batch date DTP deadline 09:14 …" at bounding box center [364, 195] width 728 height 288
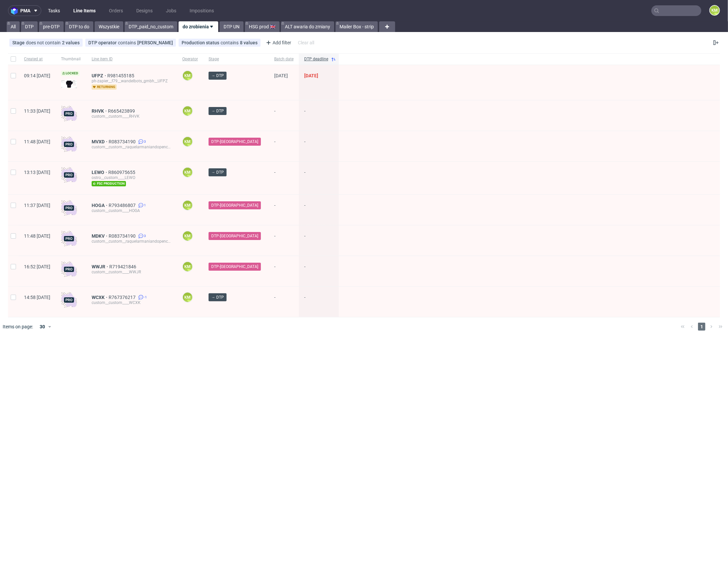
click at [48, 9] on link "Tasks" at bounding box center [54, 10] width 20 height 11
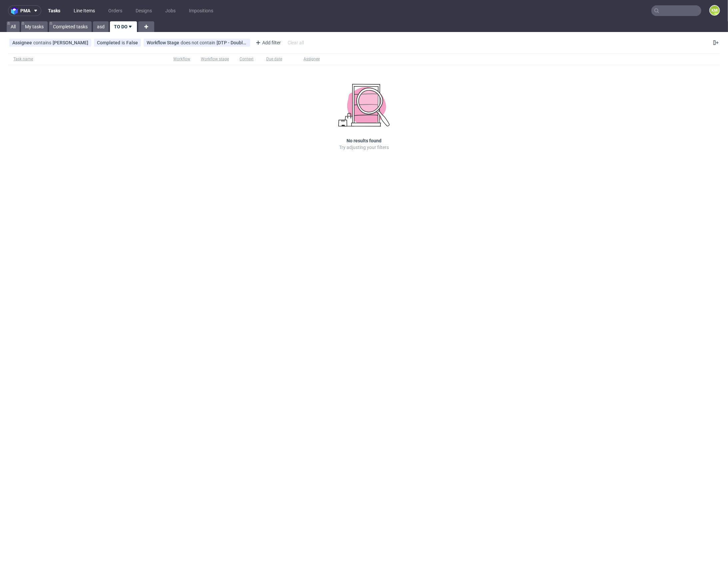
click at [86, 7] on link "Line Items" at bounding box center [84, 10] width 29 height 11
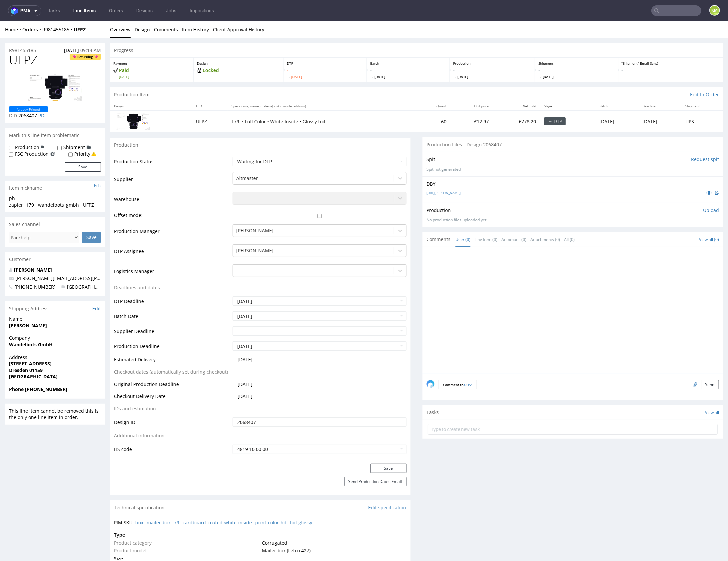
click at [532, 307] on div at bounding box center [574, 312] width 297 height 123
